Goal: Task Accomplishment & Management: Complete application form

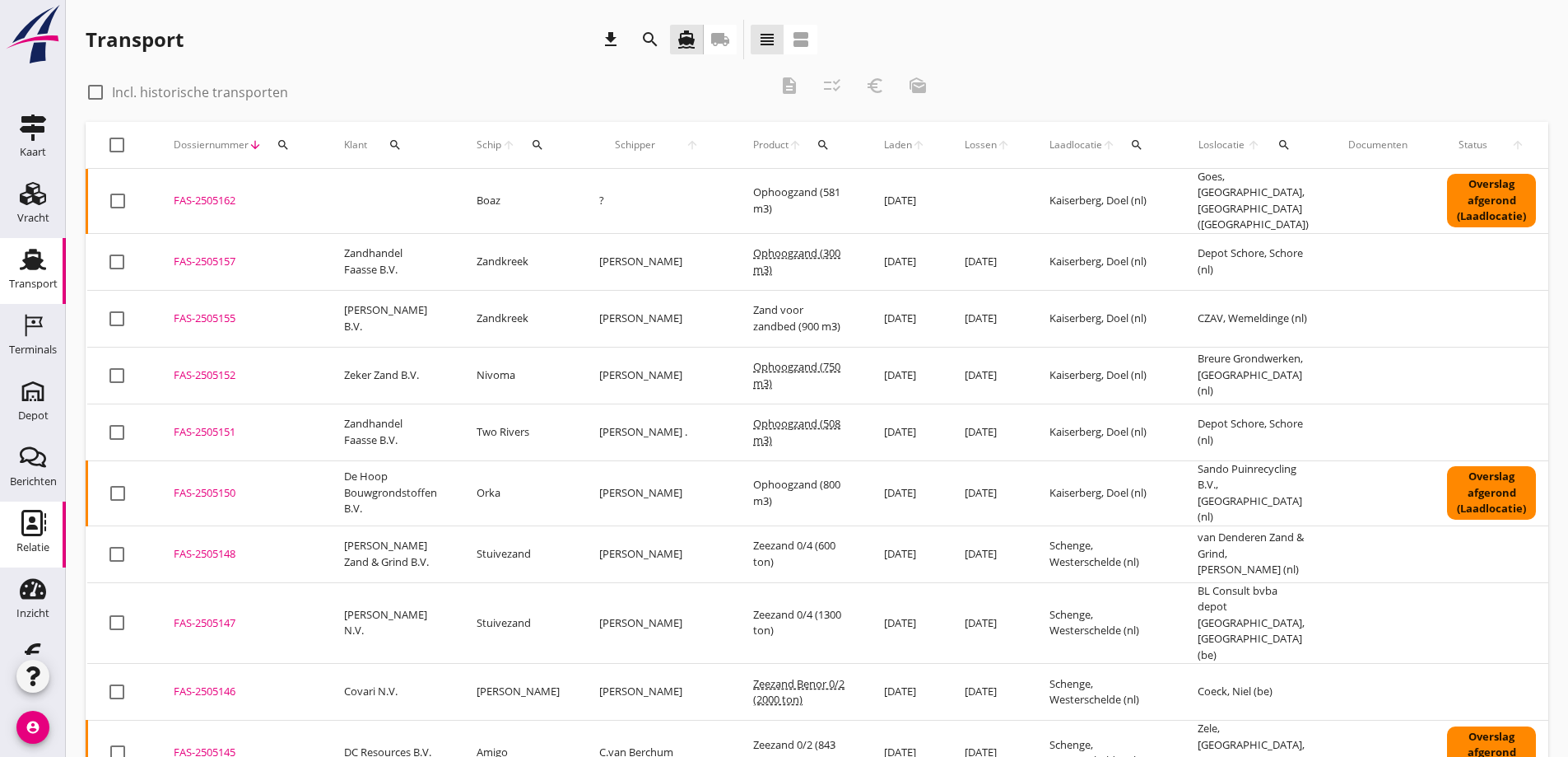
click at [28, 515] on icon "Relatie" at bounding box center [32, 522] width 26 height 26
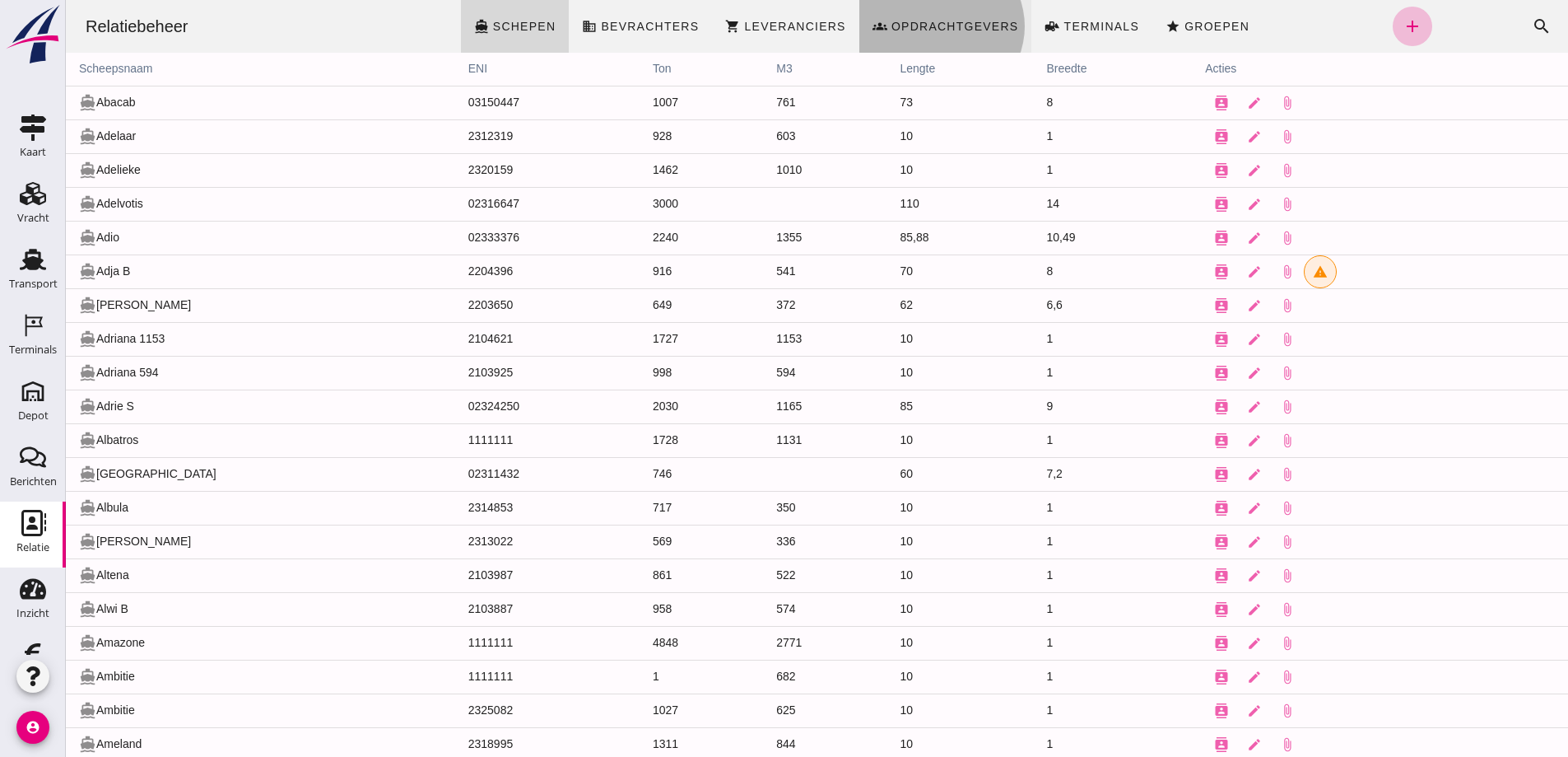
click at [921, 24] on span "Opdrachtgevers" at bounding box center [954, 26] width 128 height 13
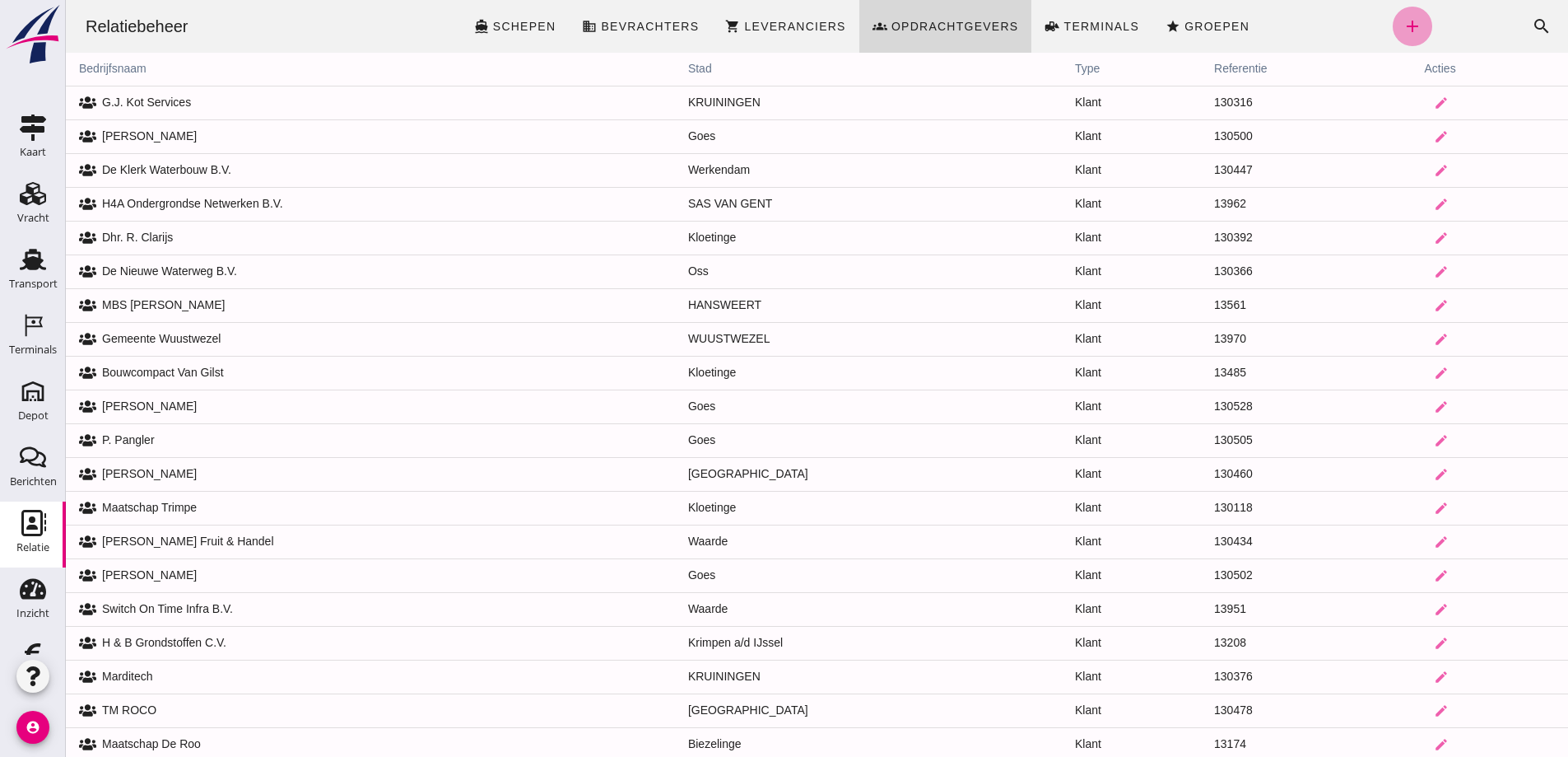
click at [1402, 25] on icon "add" at bounding box center [1412, 26] width 20 height 20
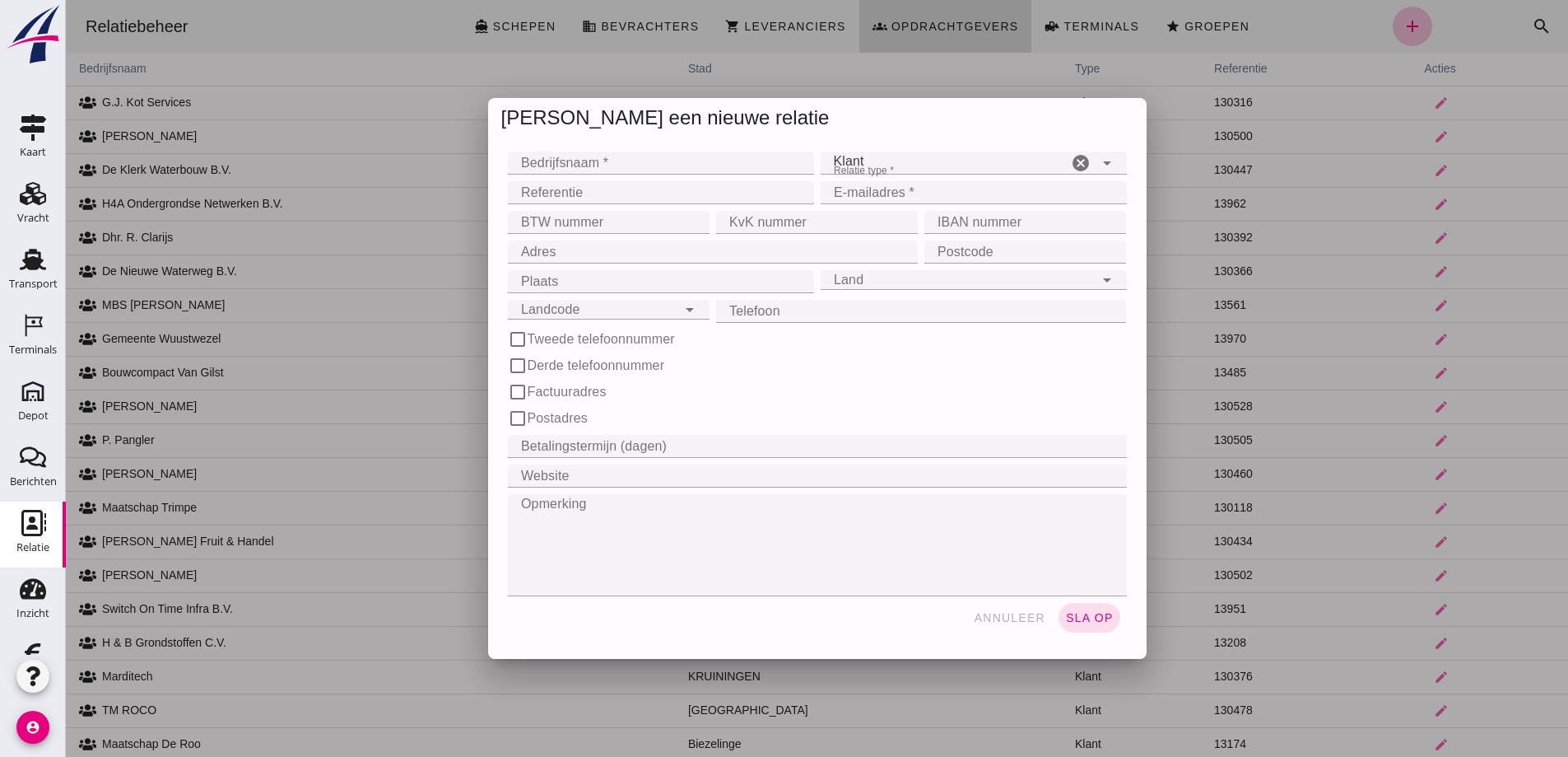
click at [547, 161] on input "Bedrijfsnaam *" at bounding box center [655, 163] width 296 height 23
type input "[PERSON_NAME]"
drag, startPoint x: 834, startPoint y: 192, endPoint x: 846, endPoint y: 191, distance: 12.0
click at [835, 192] on input "E-mailadres *" at bounding box center [968, 193] width 296 height 23
type input "[EMAIL_ADDRESS][DOMAIN_NAME]"
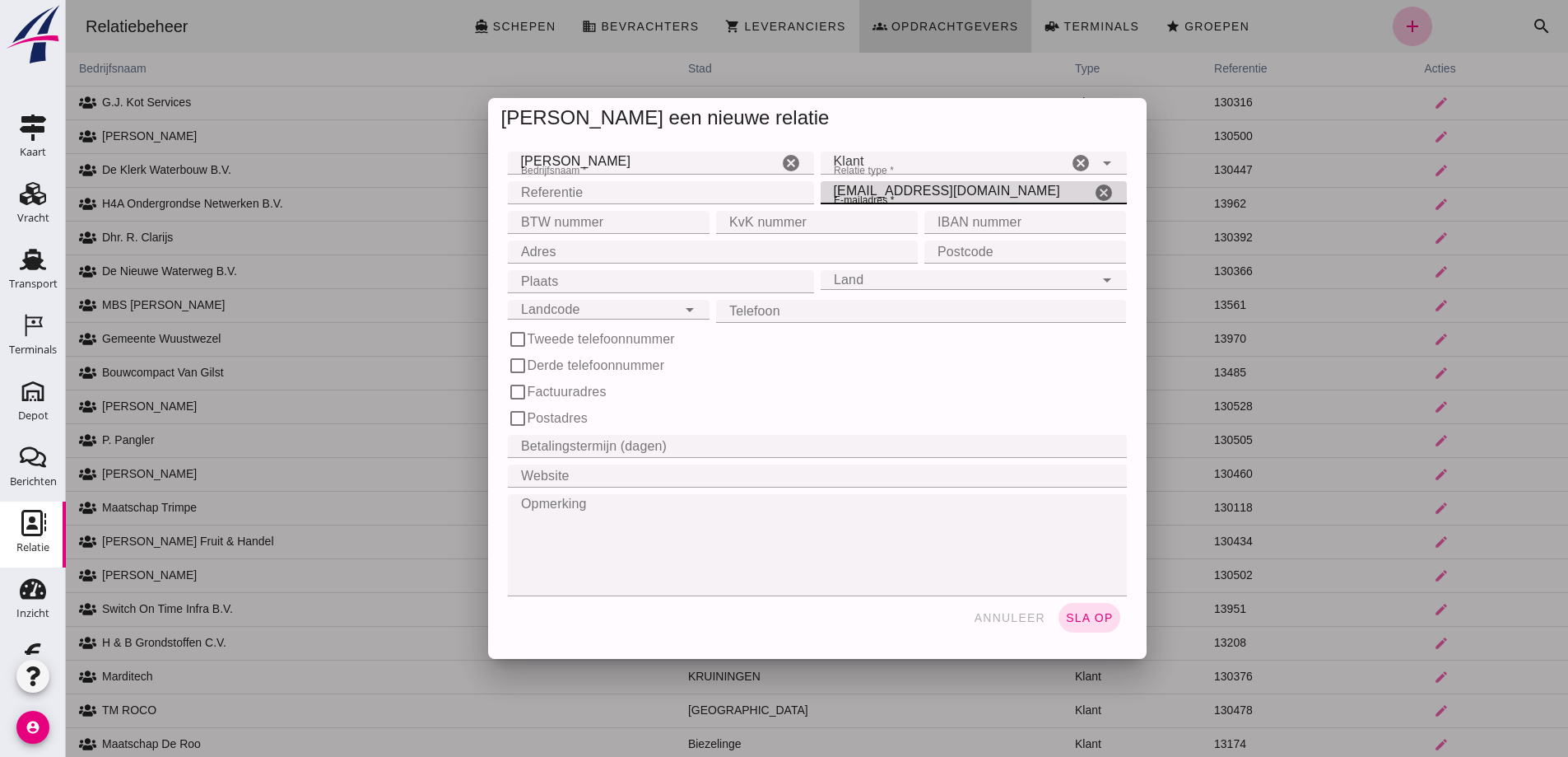
click at [596, 248] on input "Adres" at bounding box center [707, 252] width 401 height 23
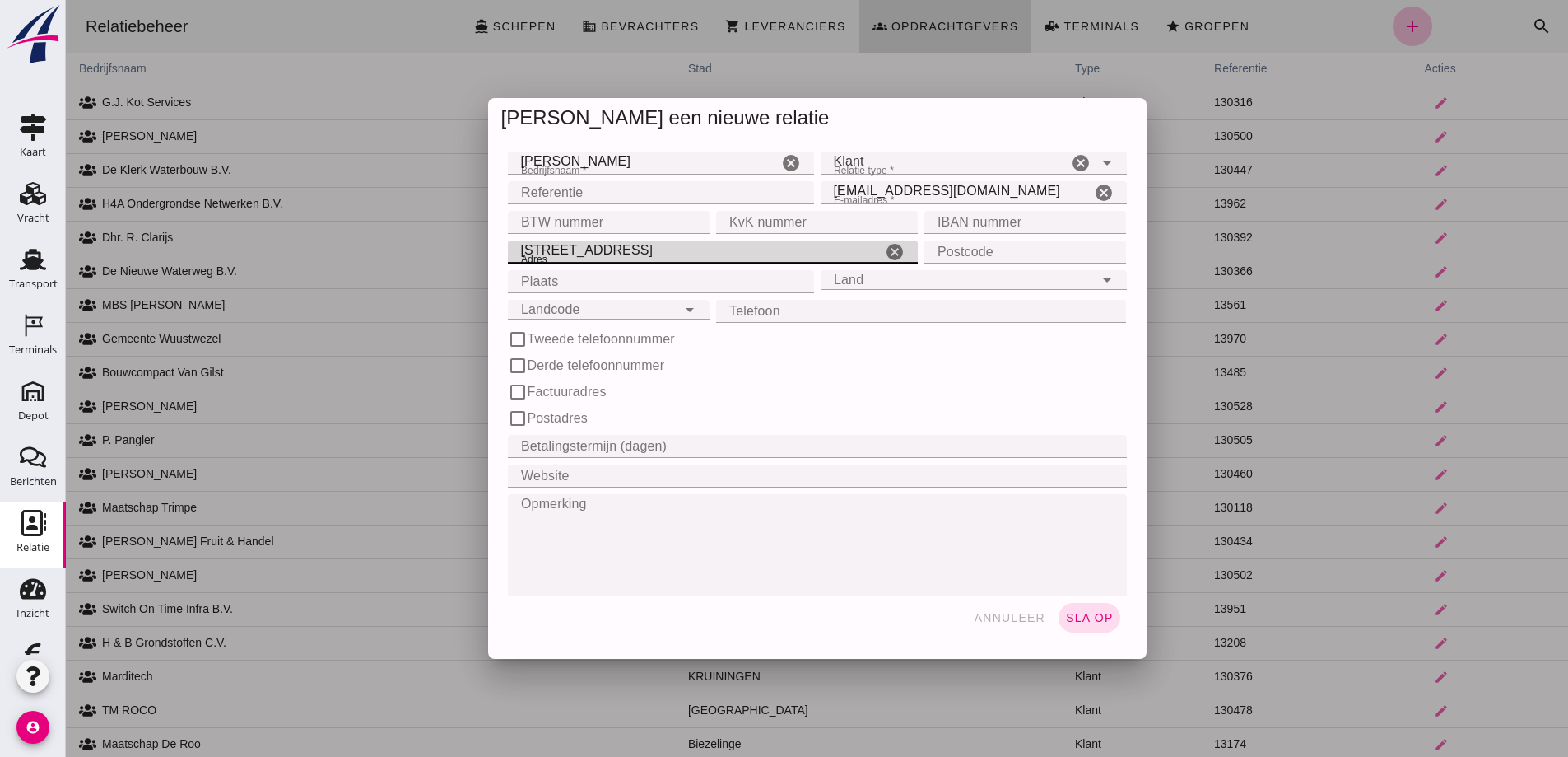
type input "[STREET_ADDRESS]"
click at [964, 251] on input "Postcode" at bounding box center [1020, 252] width 192 height 23
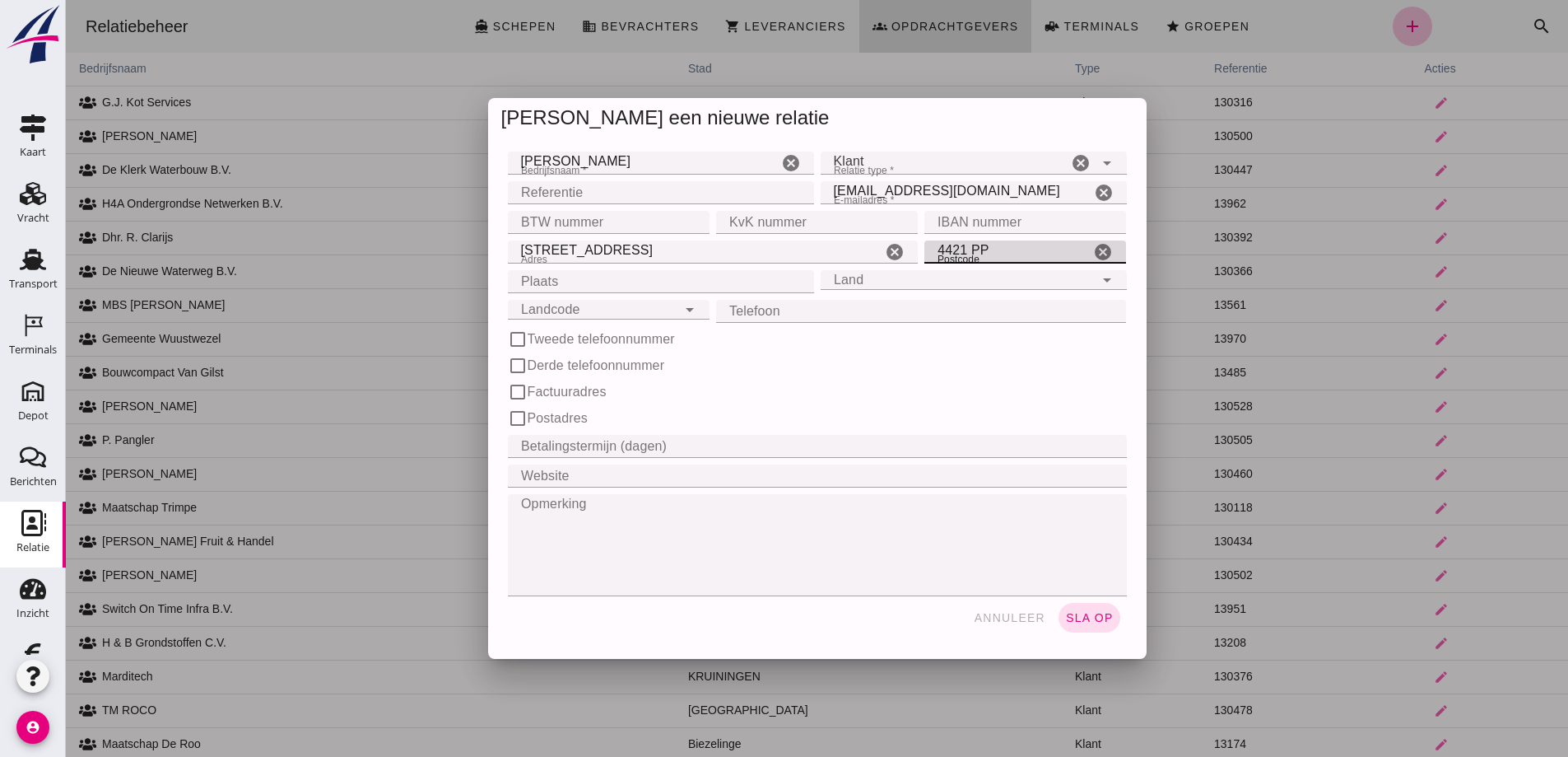
type input "4421 PP"
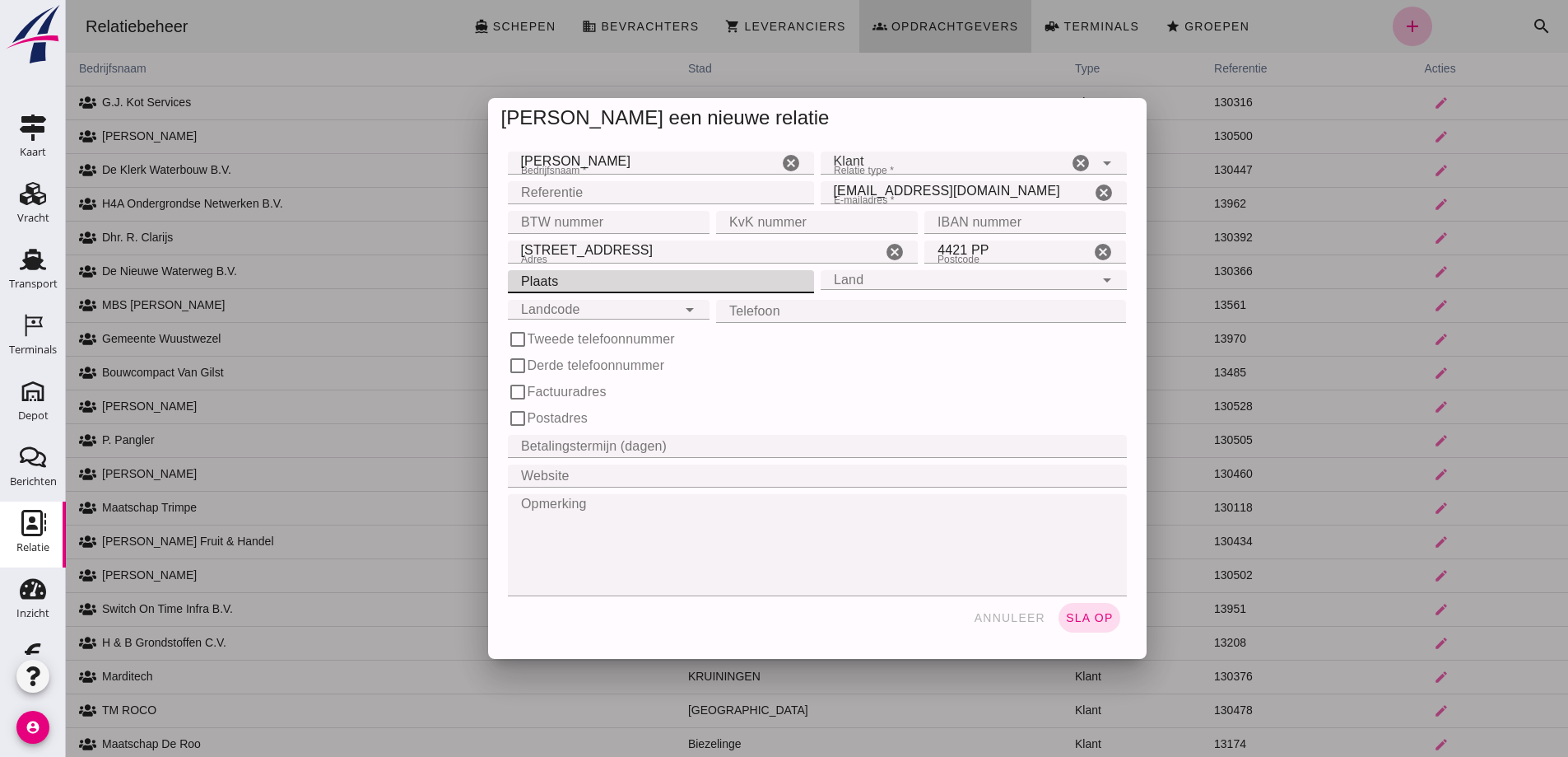
click at [547, 279] on input "Plaats" at bounding box center [655, 282] width 296 height 23
type input "Kapelle"
click at [843, 277] on input "Land" at bounding box center [957, 270] width 273 height 20
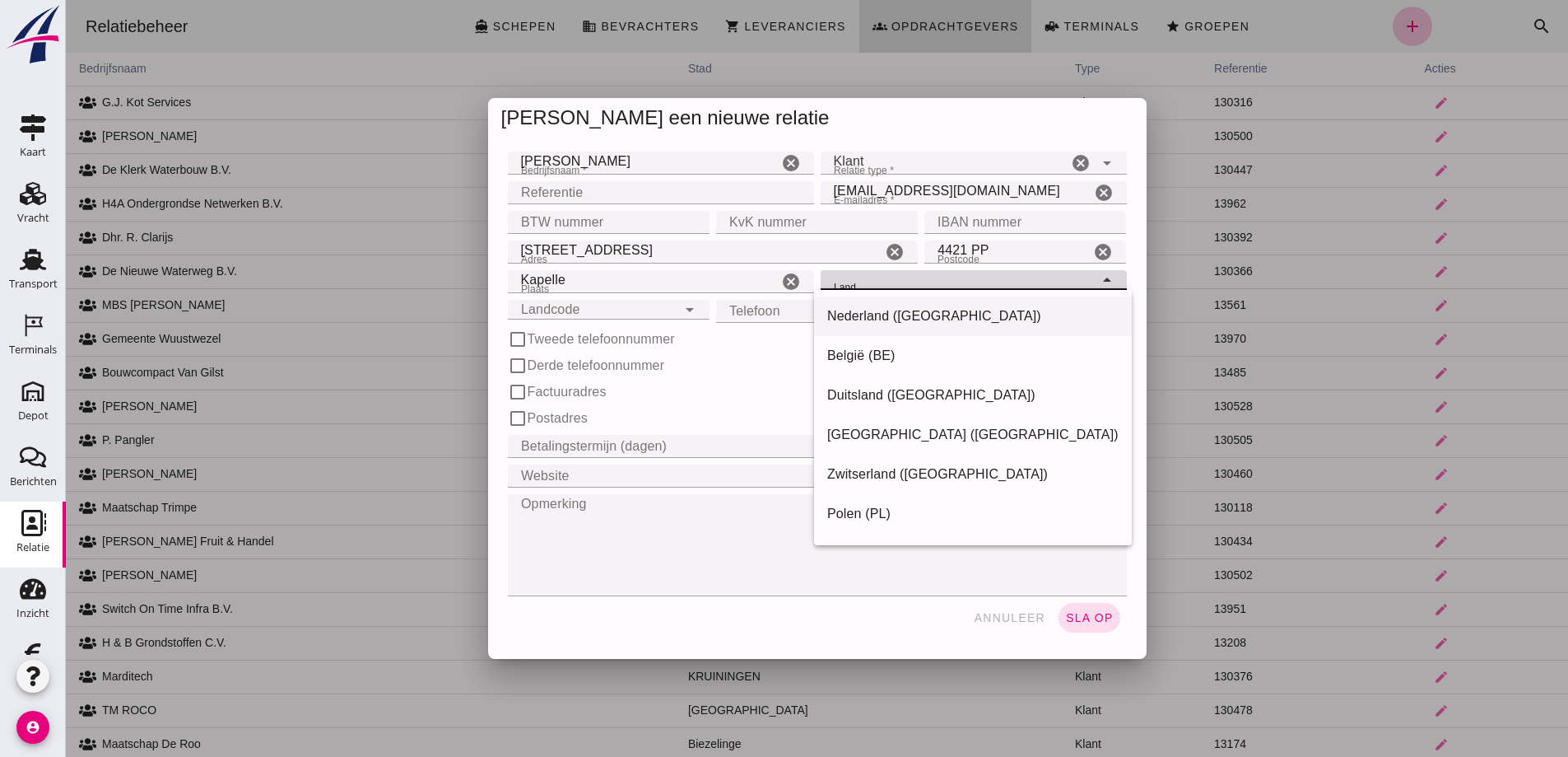
click at [873, 311] on div "Nederland ([GEOGRAPHIC_DATA])" at bounding box center [973, 317] width 291 height 20
type input "Nederland ([GEOGRAPHIC_DATA])"
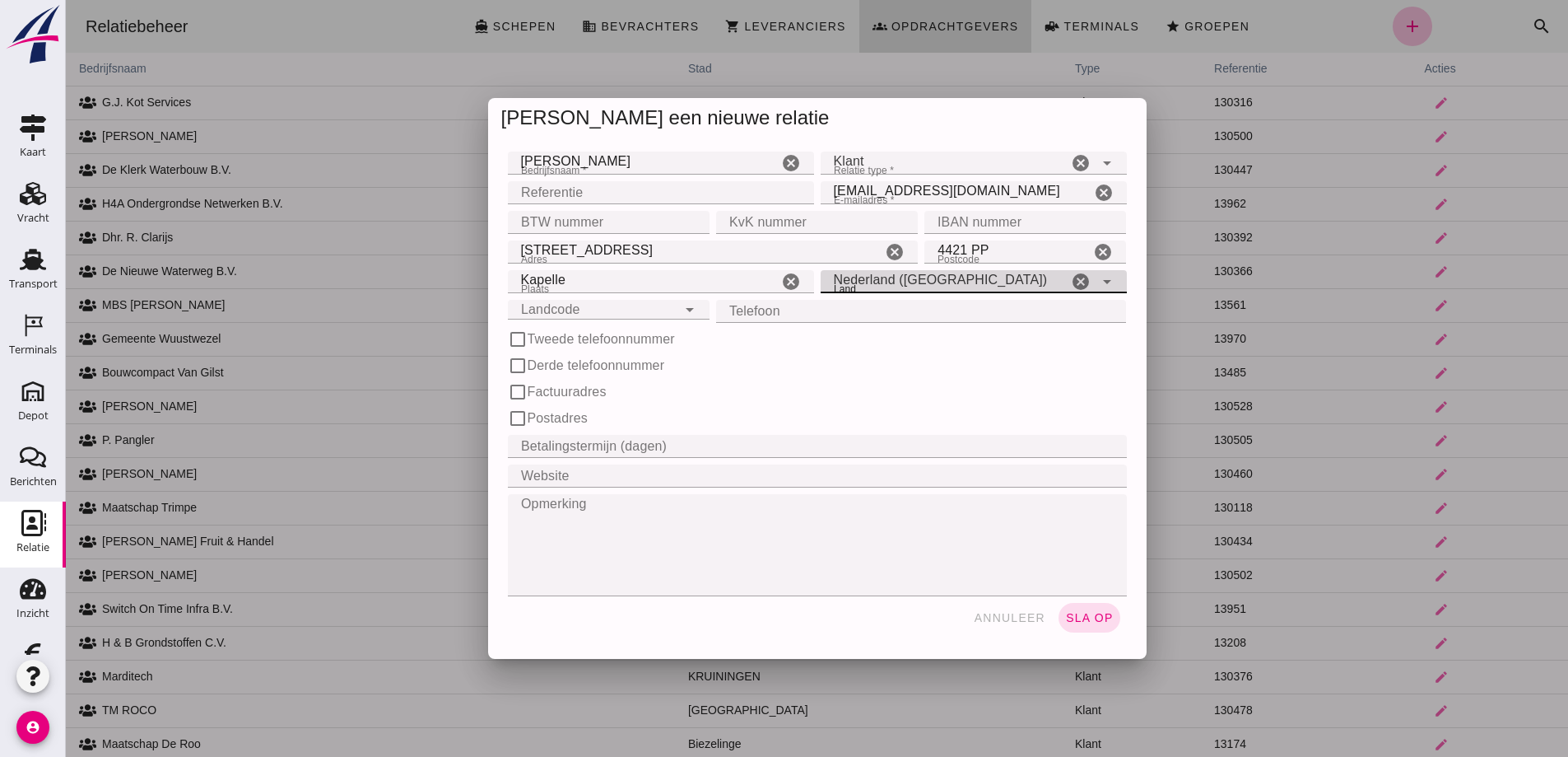
click at [607, 309] on input "Landcode" at bounding box center [592, 300] width 169 height 20
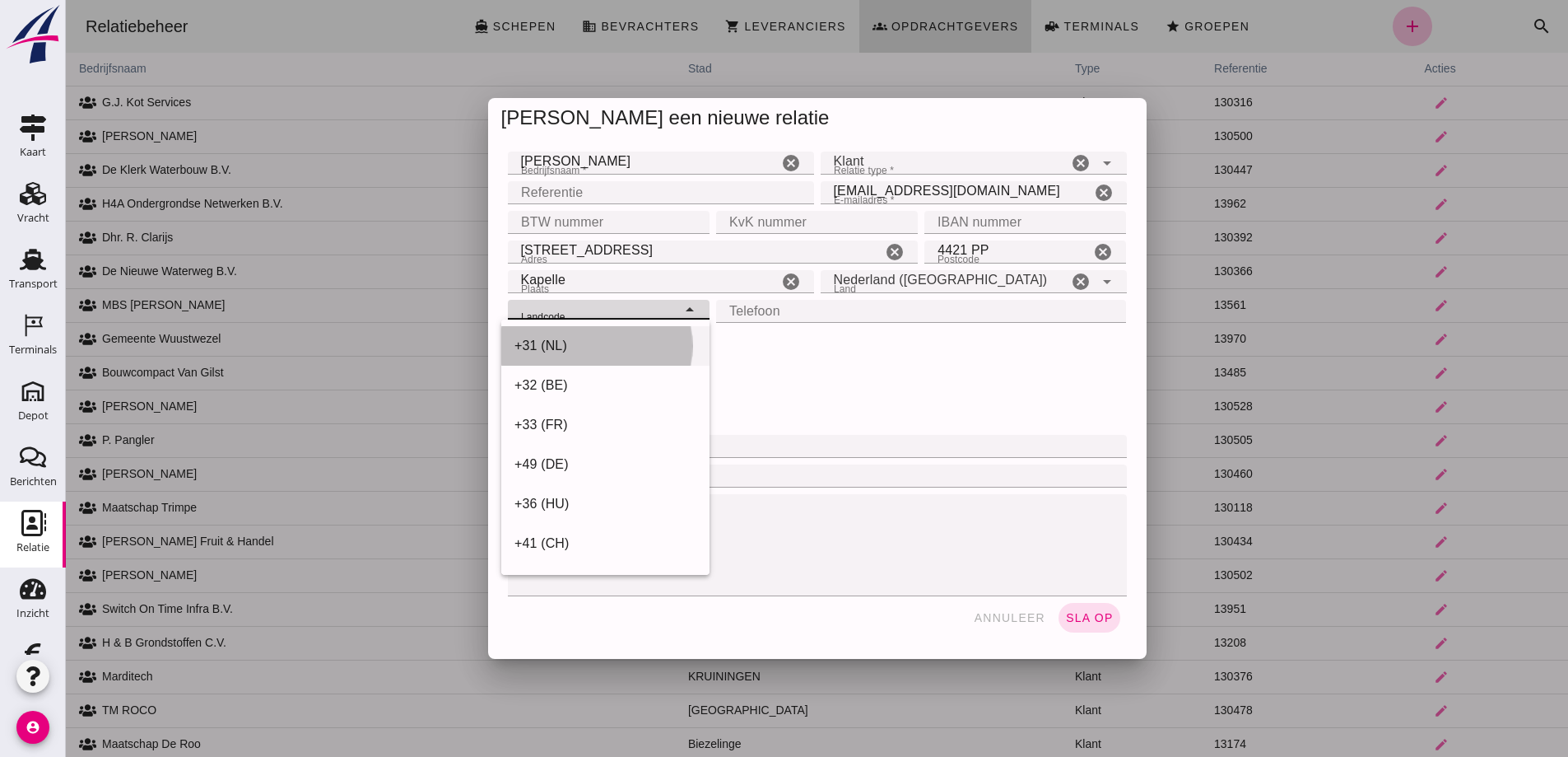
click at [558, 340] on div "+31 (NL)" at bounding box center [605, 346] width 182 height 20
type input "+31 (NL)"
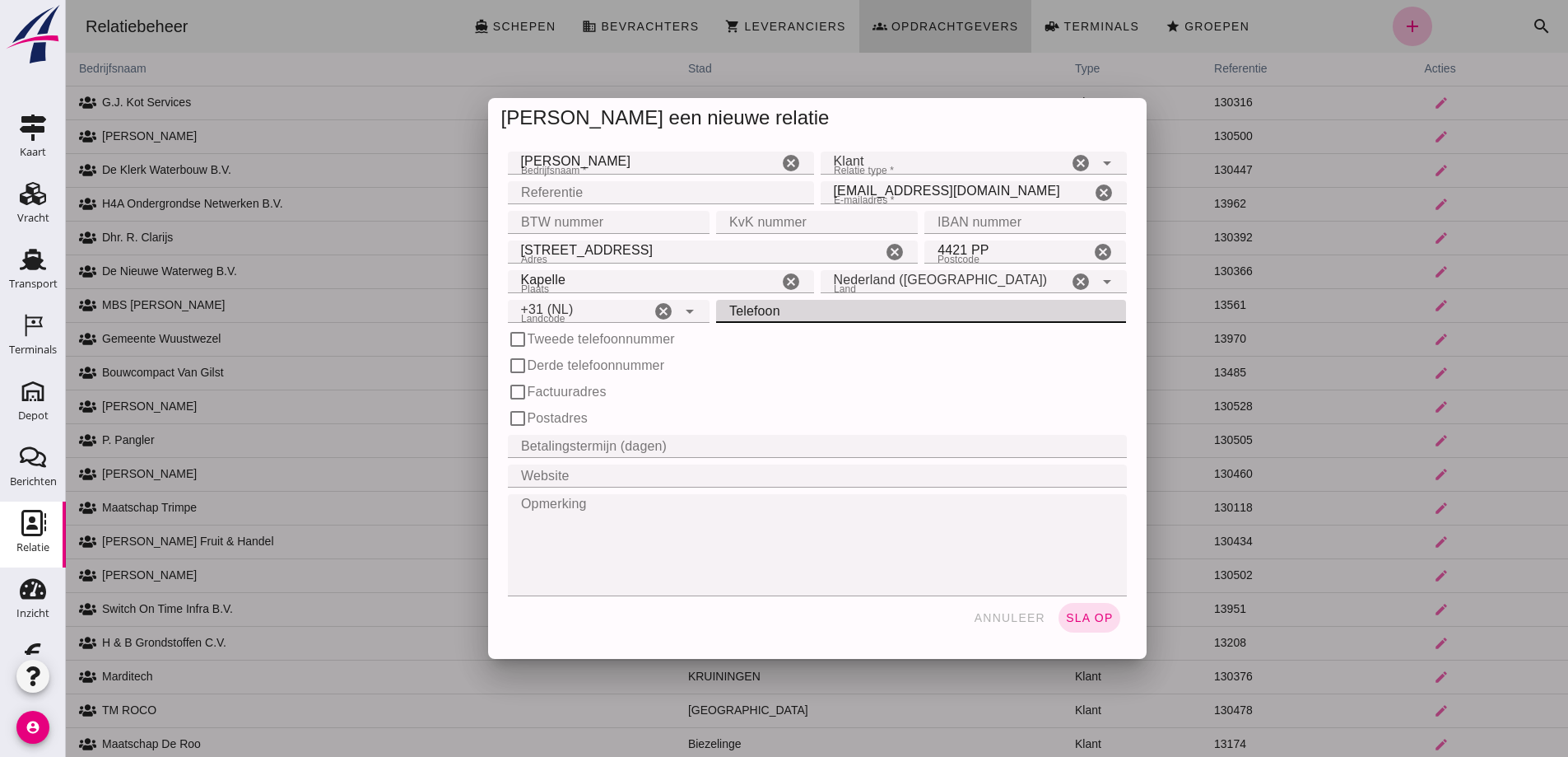
click at [758, 307] on input "Telefoon" at bounding box center [916, 311] width 401 height 23
type input "0637 403 792"
click at [622, 442] on input "Betalingstermijn (dagen)" at bounding box center [811, 447] width 609 height 23
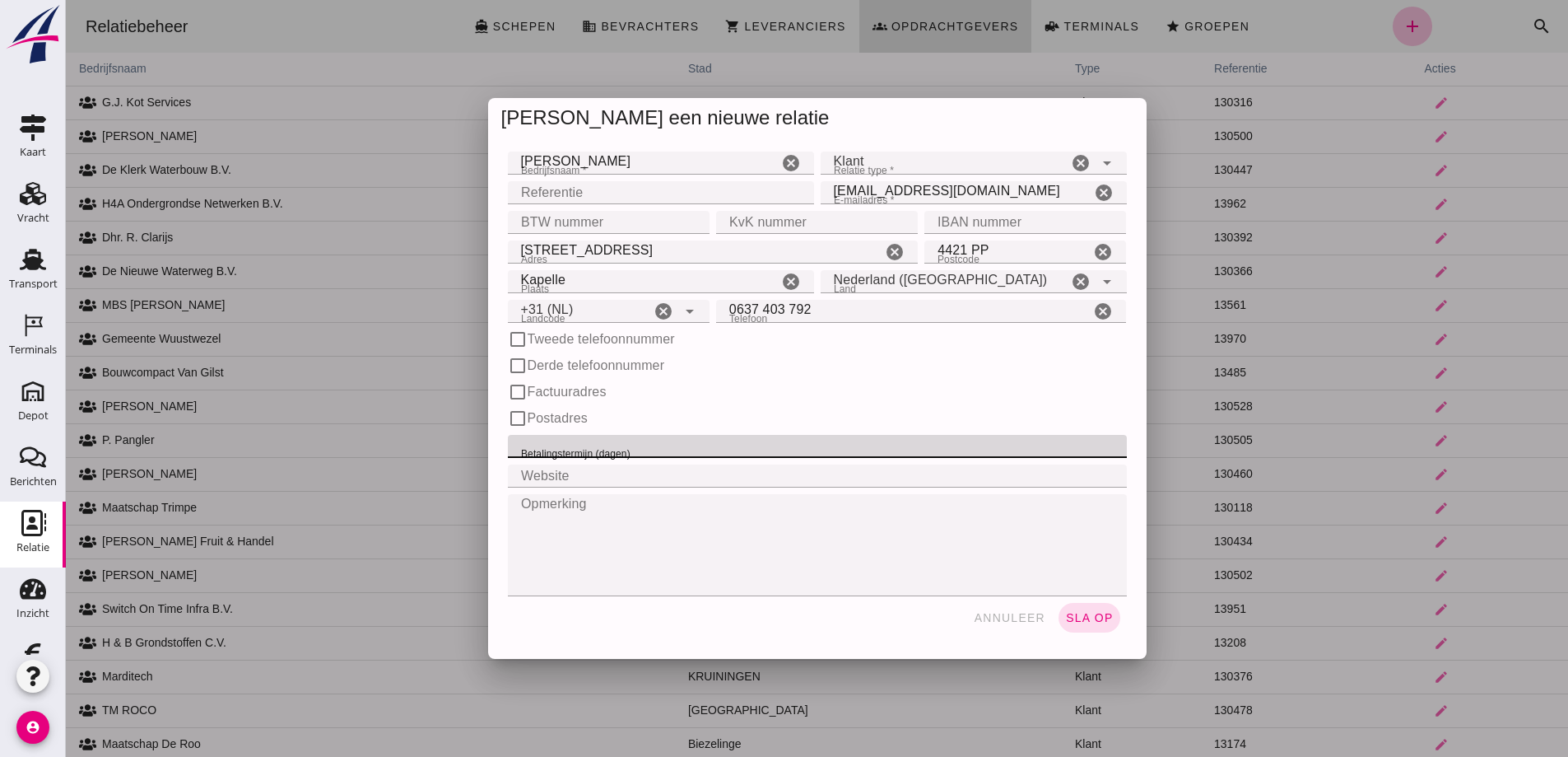
click at [615, 442] on input "Betalingstermijn (dagen)" at bounding box center [811, 447] width 609 height 23
type input "14"
click at [1089, 611] on span "sla op" at bounding box center [1089, 617] width 48 height 13
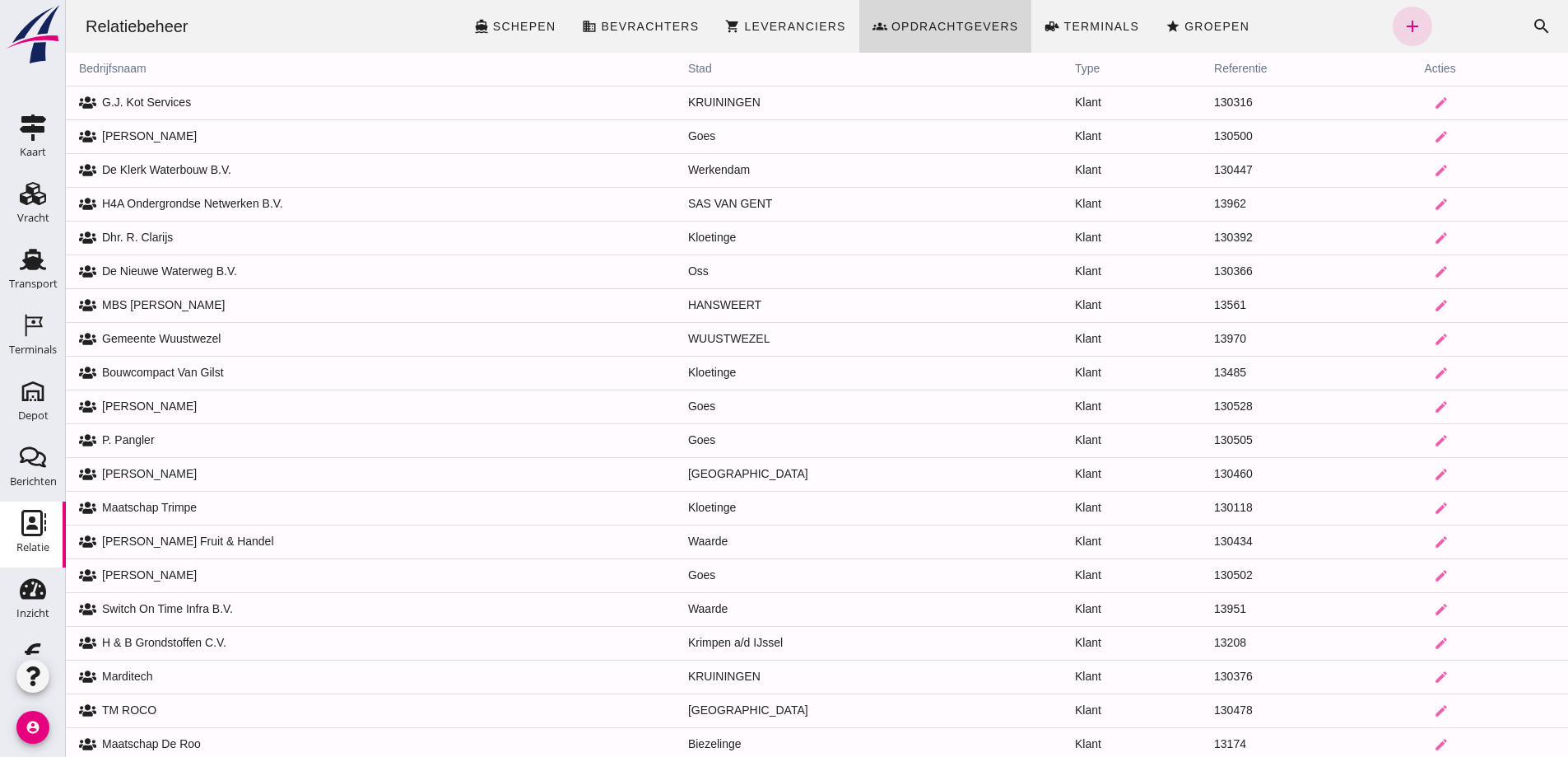
click at [1378, 326] on td "13970" at bounding box center [1305, 339] width 210 height 34
click at [1200, 24] on span "Groepen" at bounding box center [1216, 26] width 65 height 13
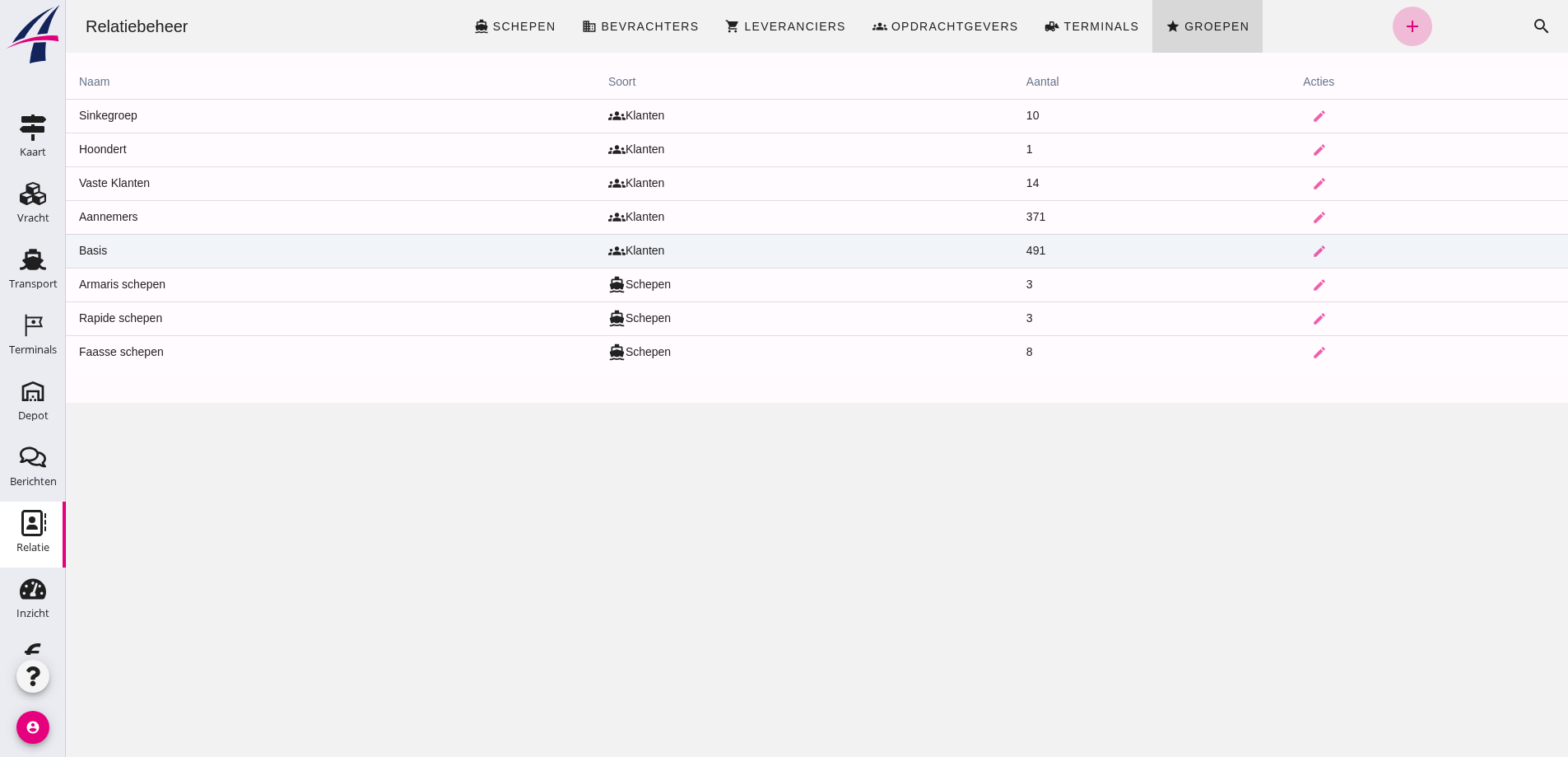
click at [276, 242] on td "Basis" at bounding box center [330, 251] width 529 height 34
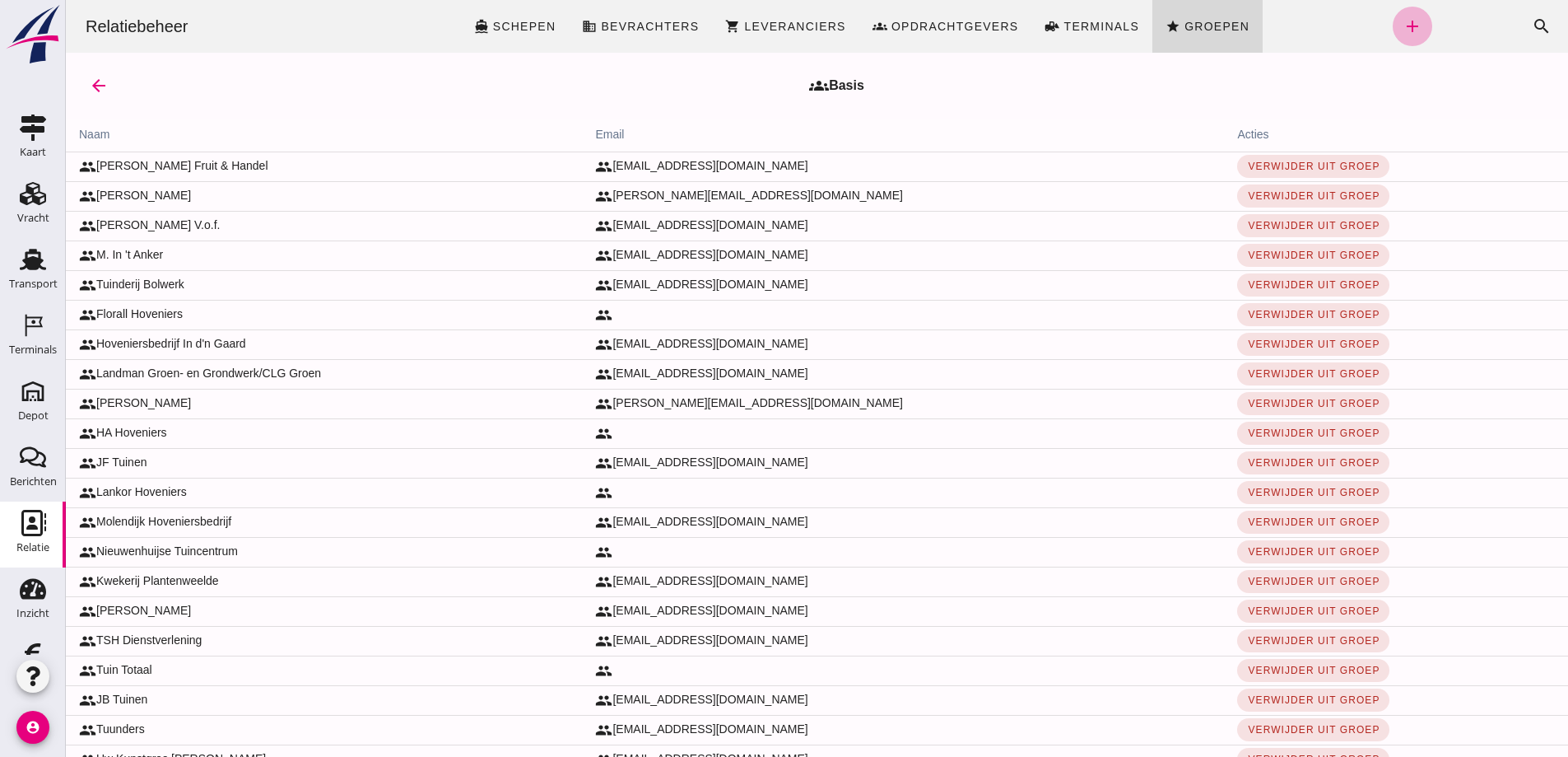
click at [1402, 25] on icon "add" at bounding box center [1412, 26] width 20 height 20
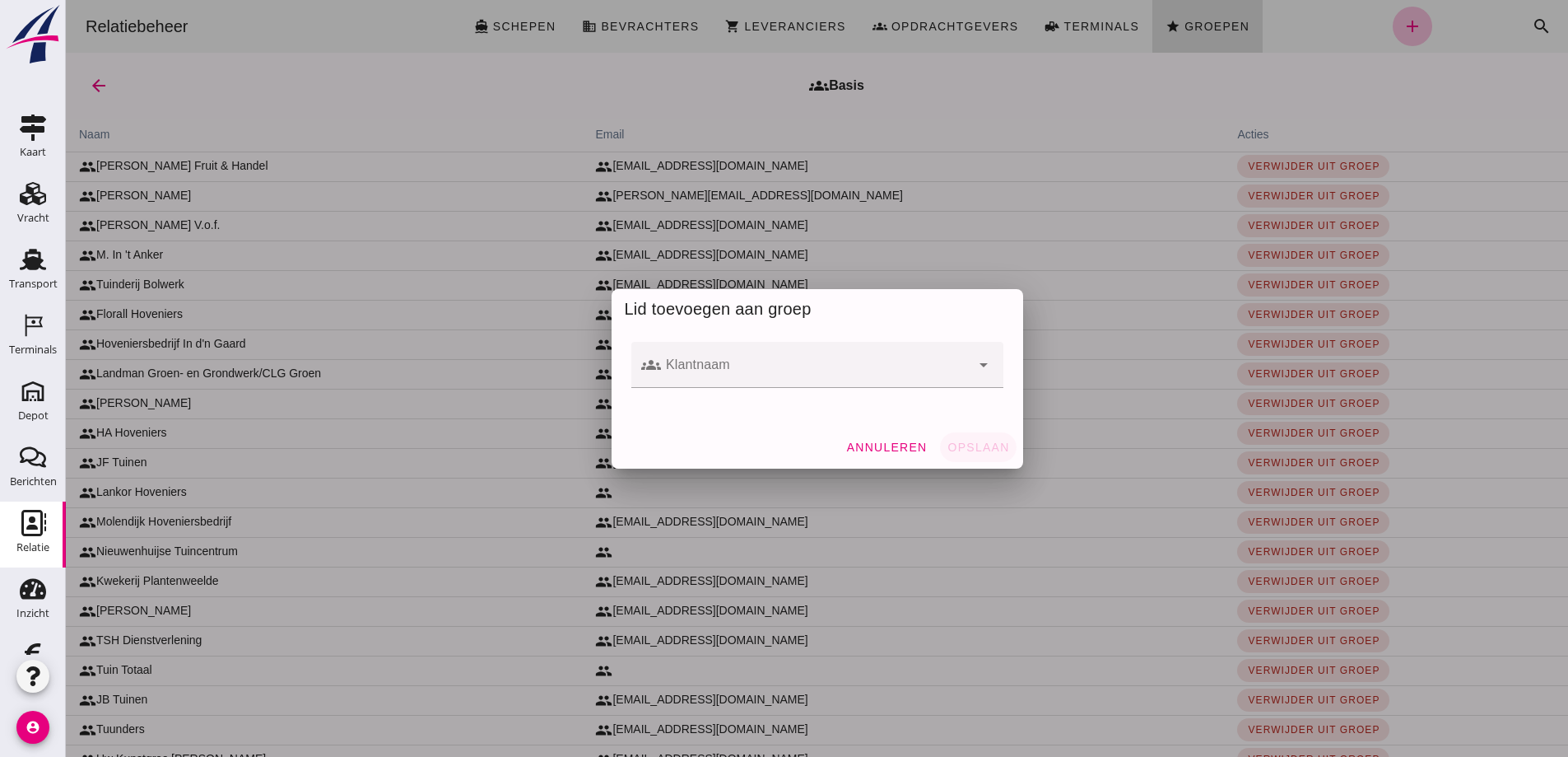
click at [758, 358] on div at bounding box center [815, 364] width 309 height 46
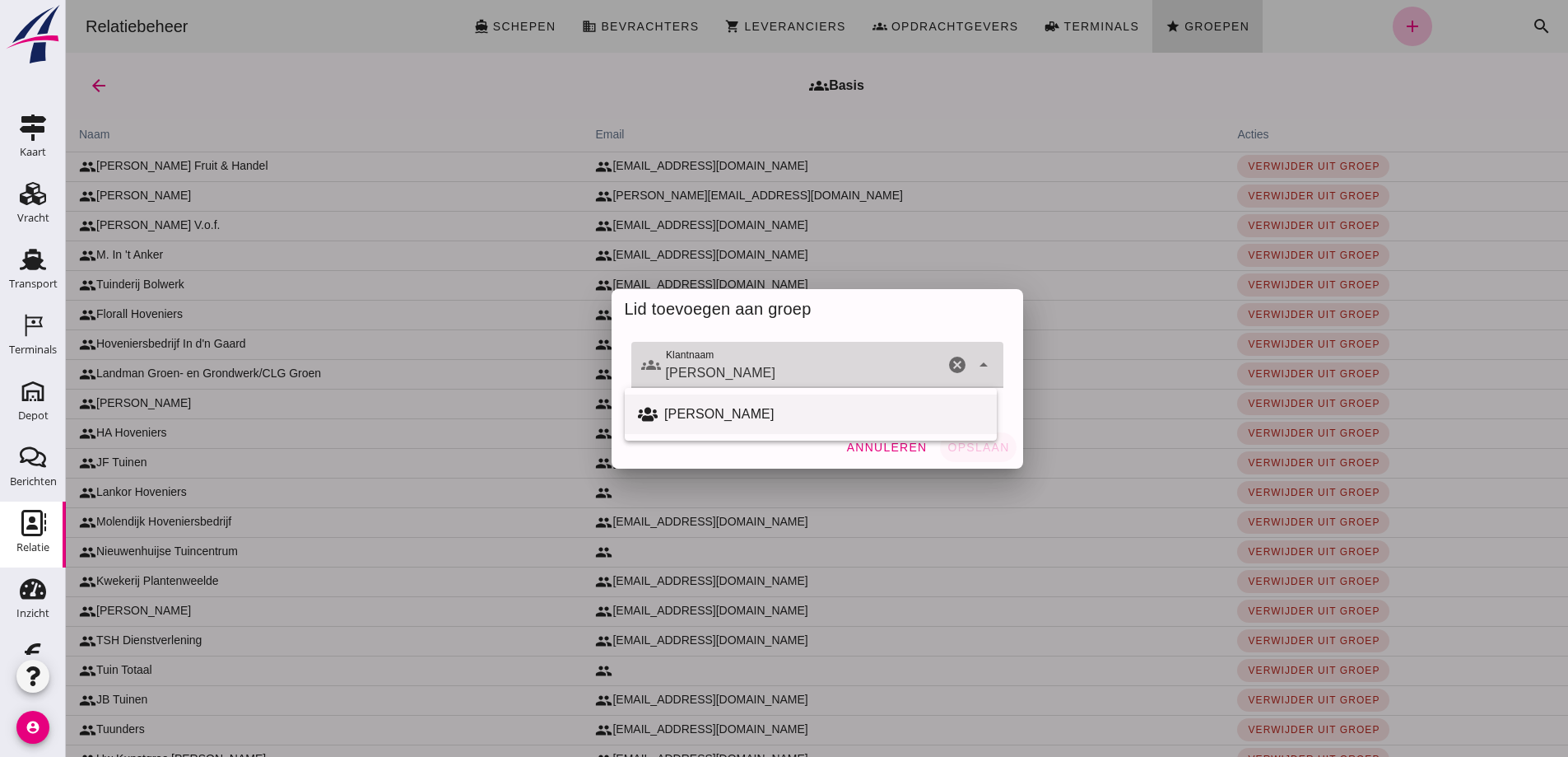
click at [693, 414] on div "[PERSON_NAME]" at bounding box center [824, 414] width 319 height 20
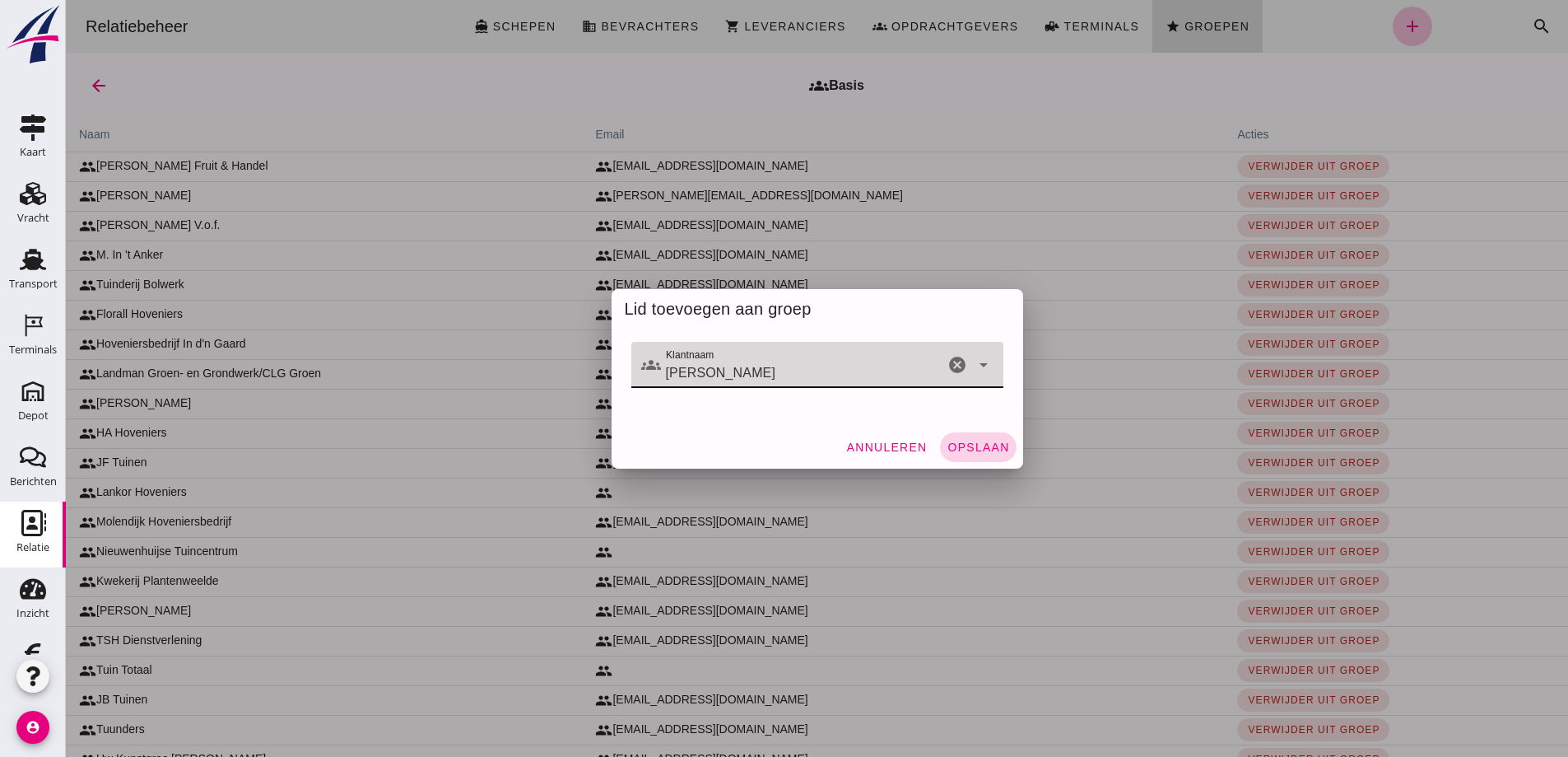
type input "[PERSON_NAME]"
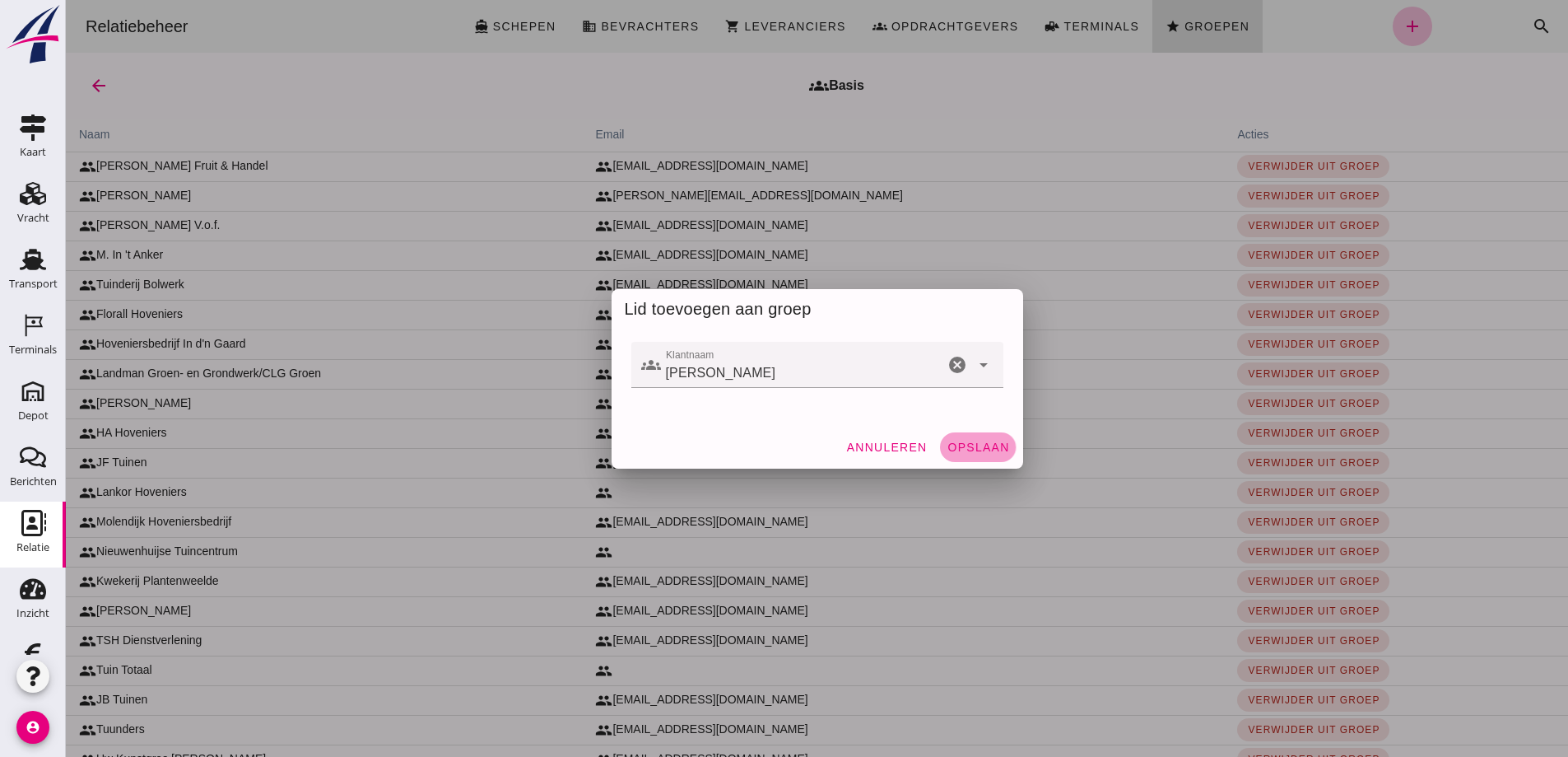
click at [973, 444] on span "Opslaan" at bounding box center [978, 447] width 63 height 13
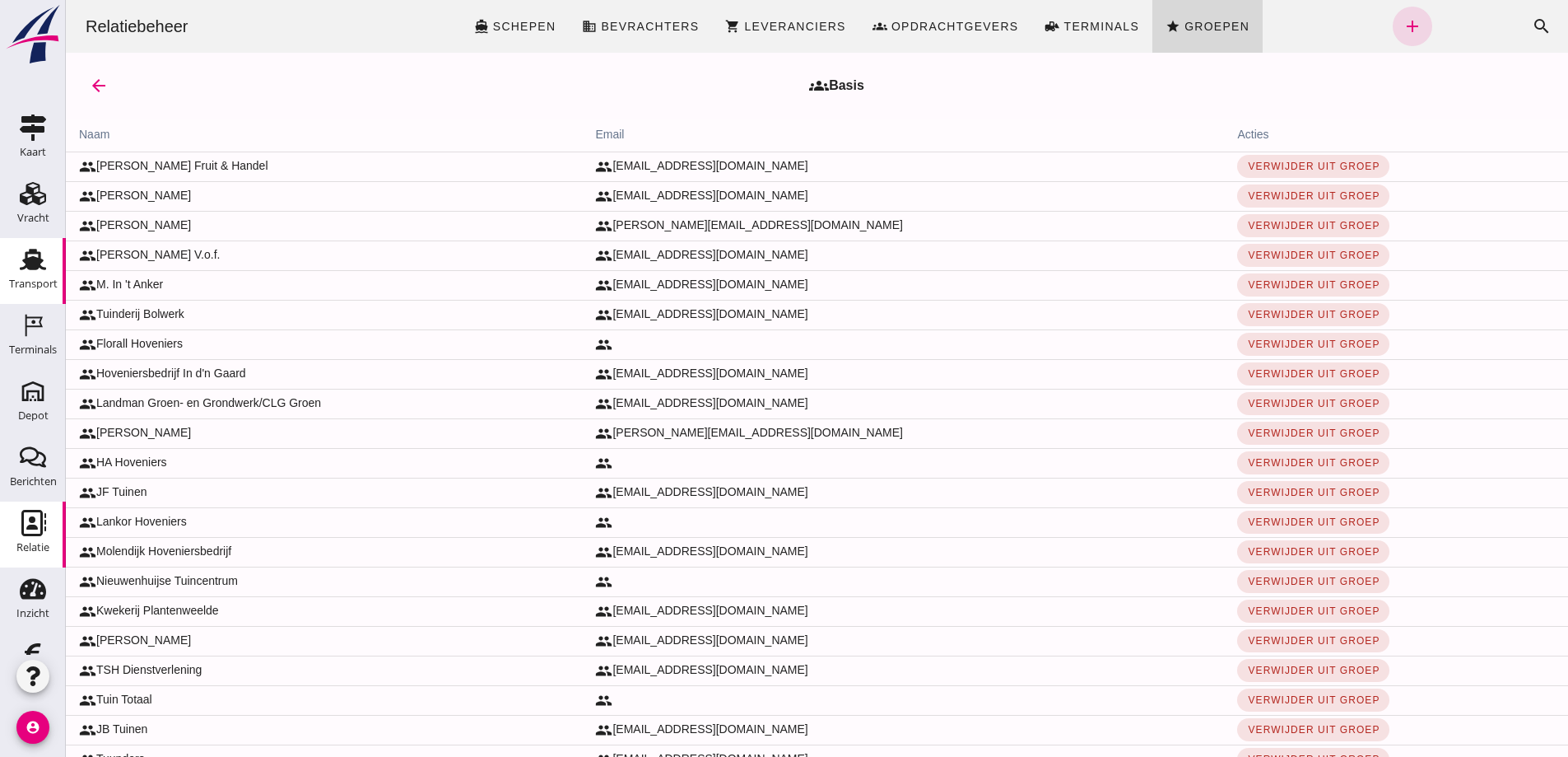
drag, startPoint x: 26, startPoint y: 261, endPoint x: 35, endPoint y: 284, distance: 24.7
click at [26, 261] on use at bounding box center [32, 259] width 26 height 22
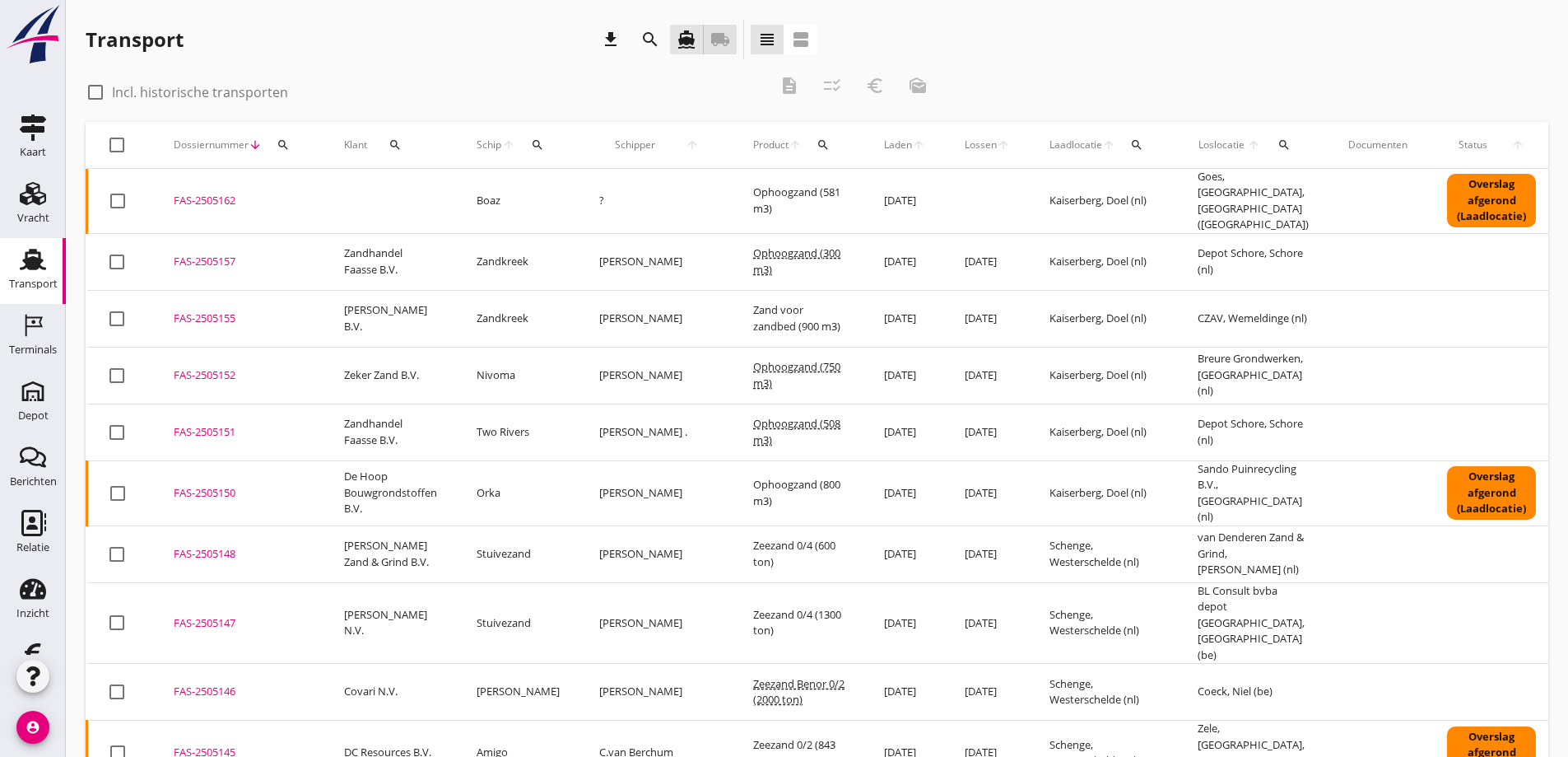
drag, startPoint x: 716, startPoint y: 37, endPoint x: 763, endPoint y: 183, distance: 153.4
click at [717, 37] on icon "local_shipping" at bounding box center [720, 39] width 20 height 20
